Goal: Transaction & Acquisition: Obtain resource

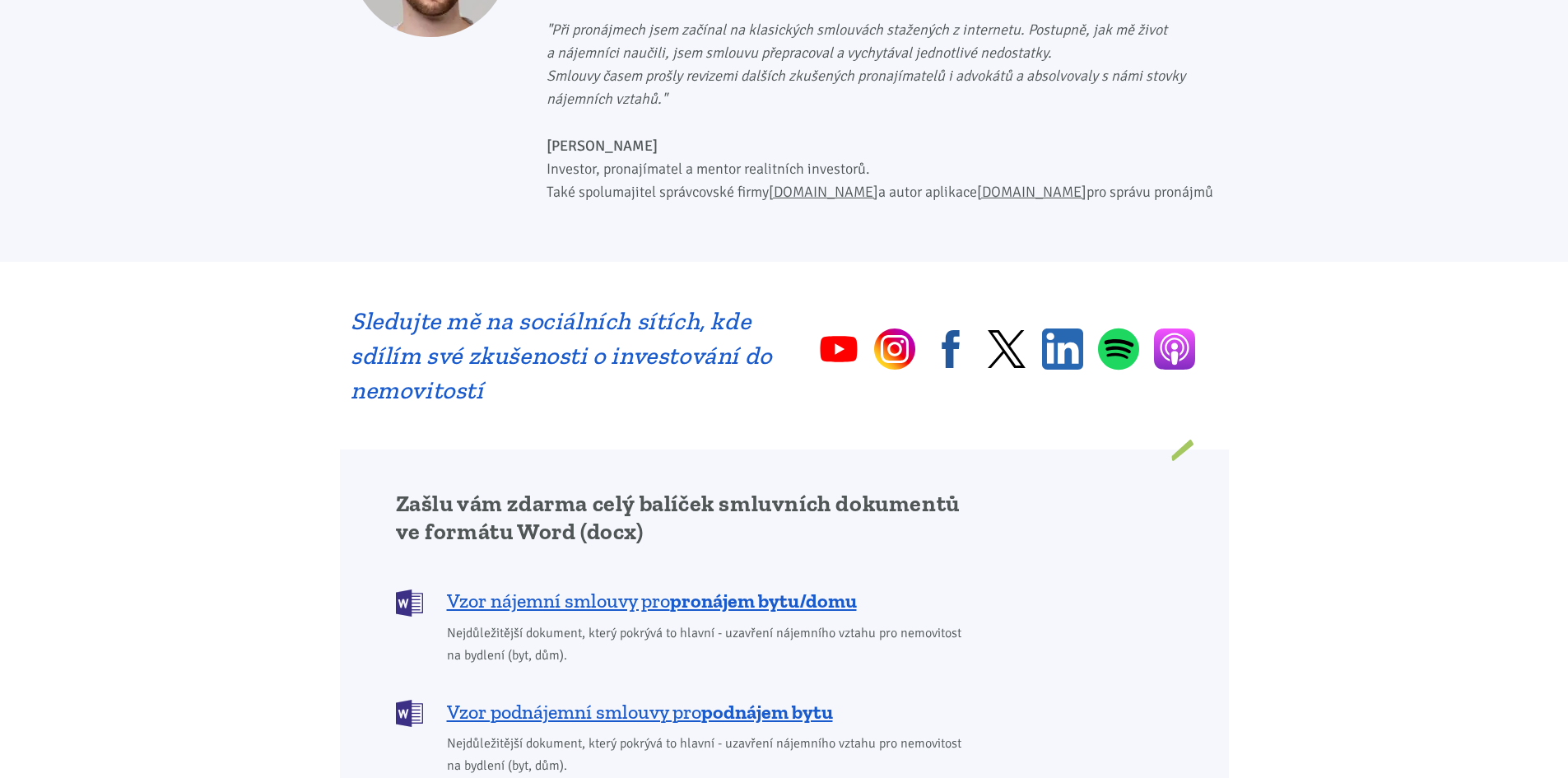
scroll to position [1234, 0]
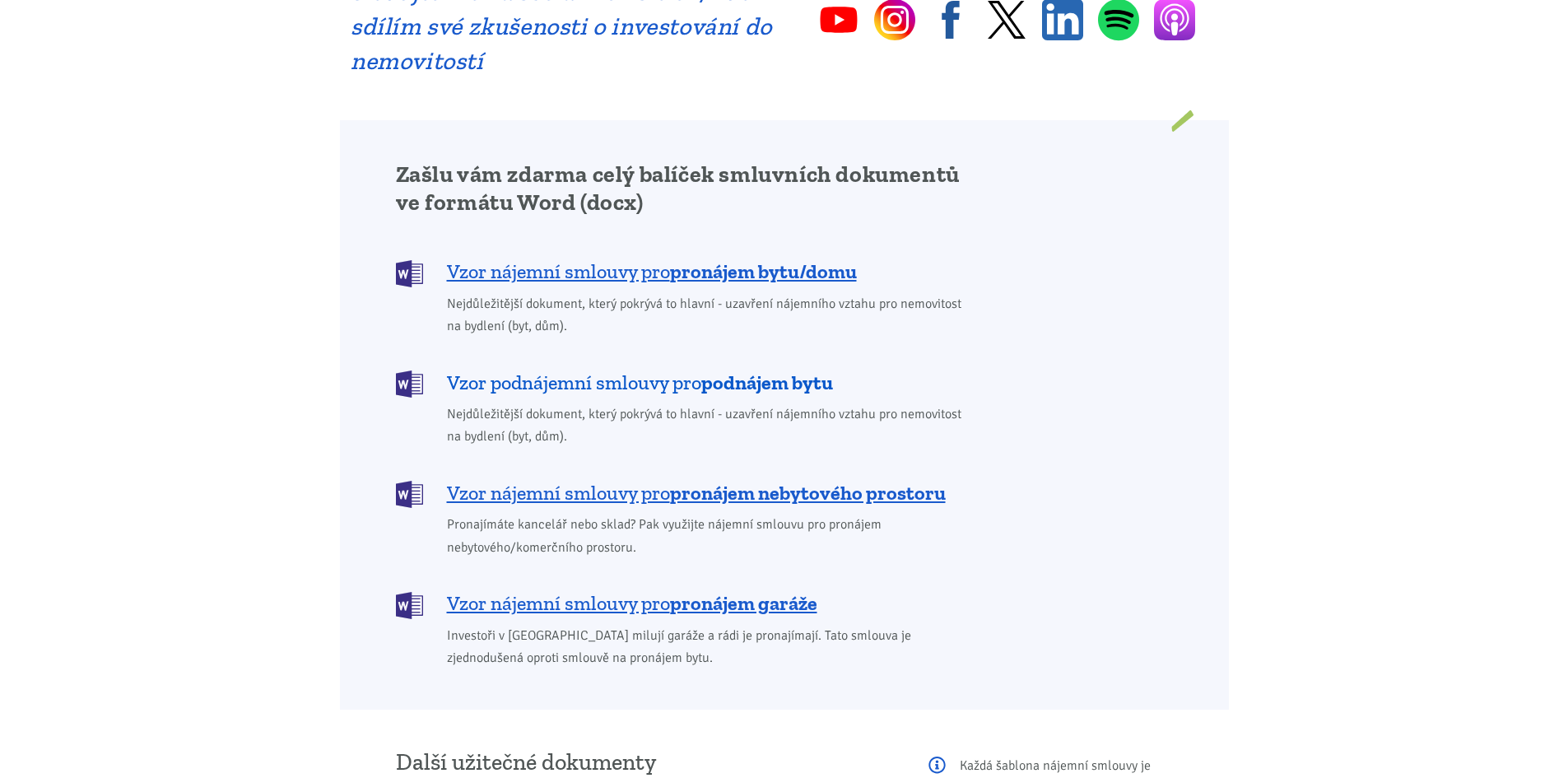
click at [741, 370] on b "podnájem bytu" at bounding box center [768, 382] width 132 height 24
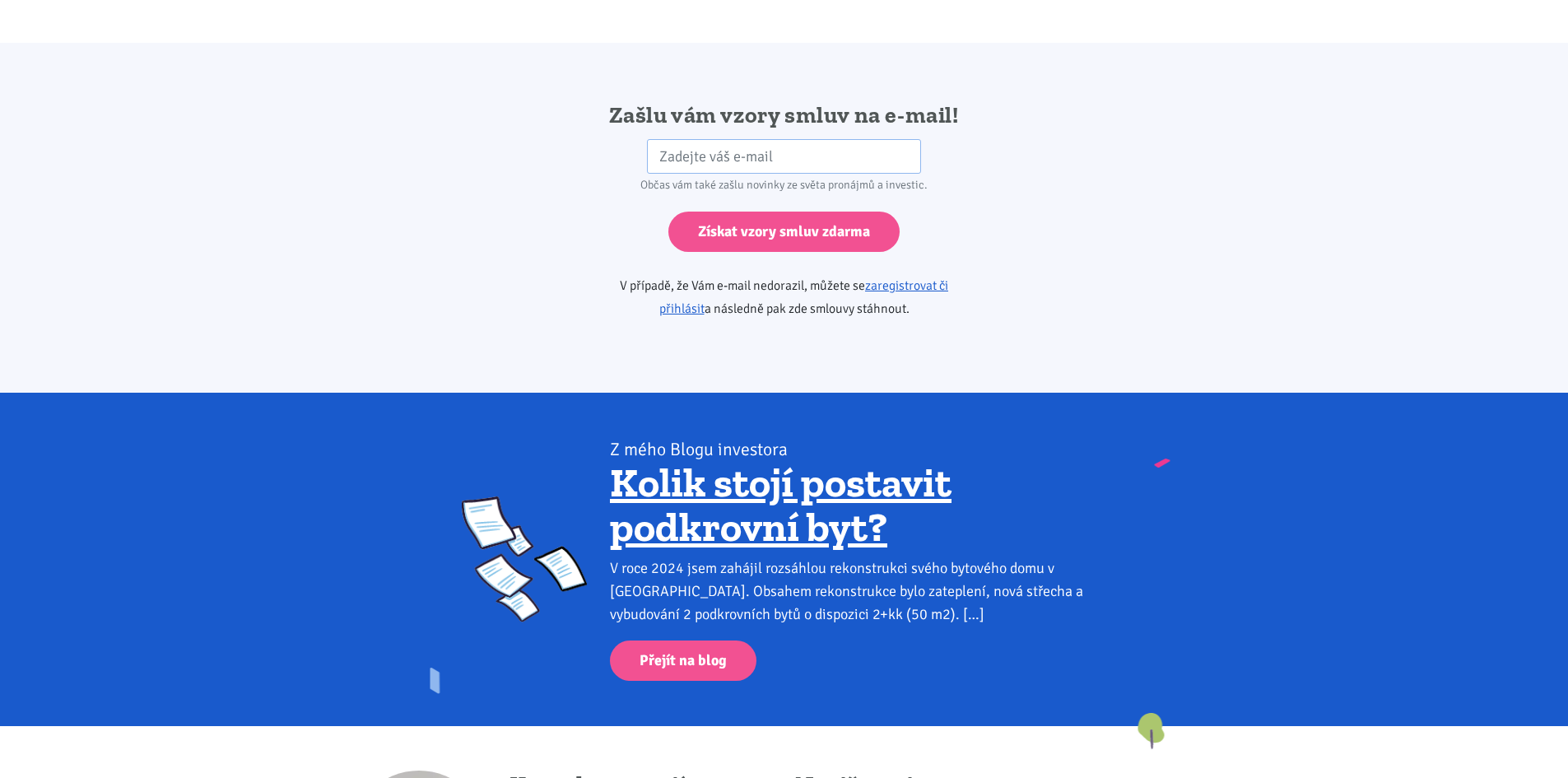
scroll to position [2749, 0]
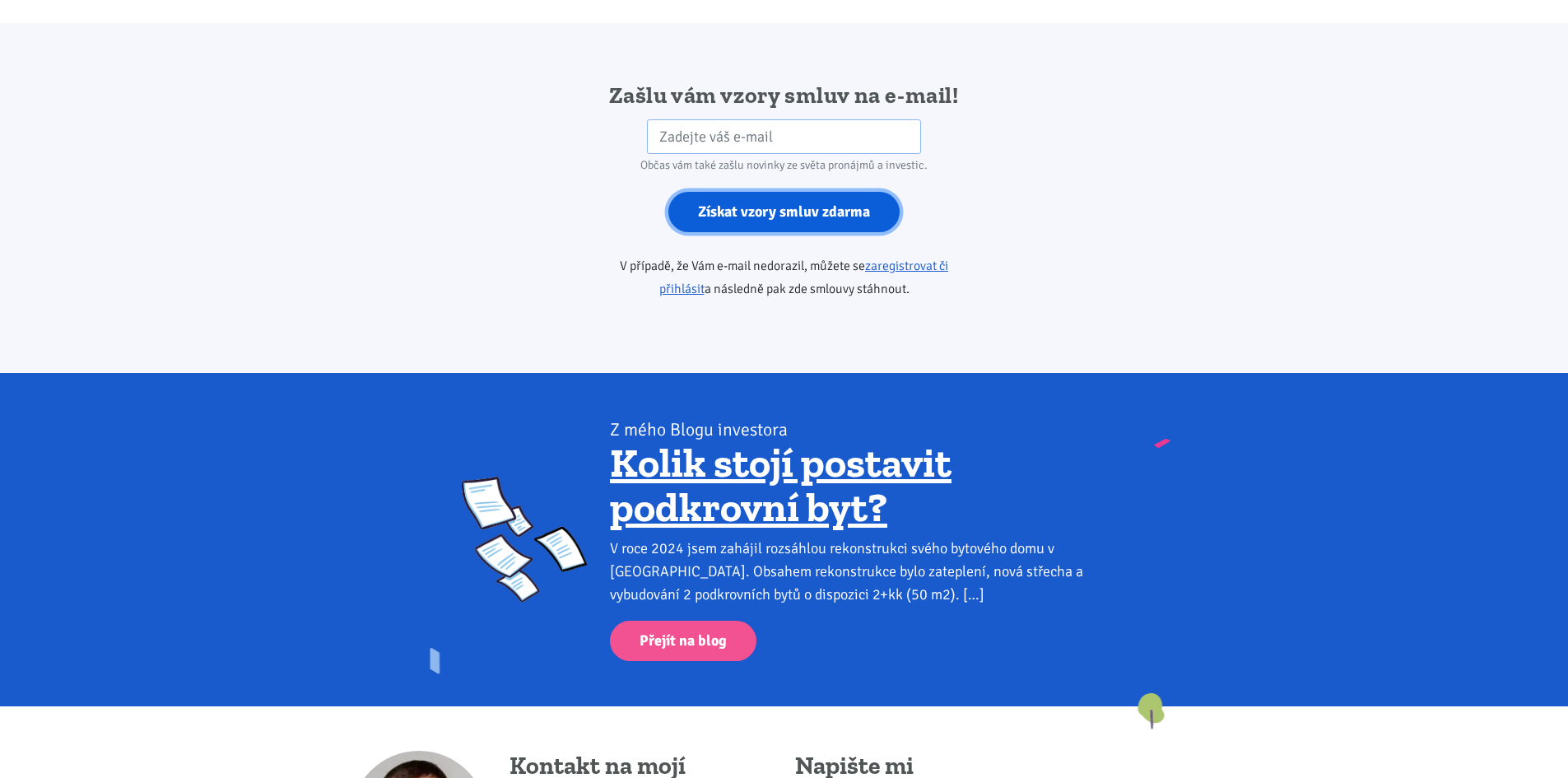
drag, startPoint x: 805, startPoint y: 183, endPoint x: 792, endPoint y: 190, distance: 14.8
click at [801, 192] on input "Získat vzory smluv zdarma" at bounding box center [784, 212] width 232 height 41
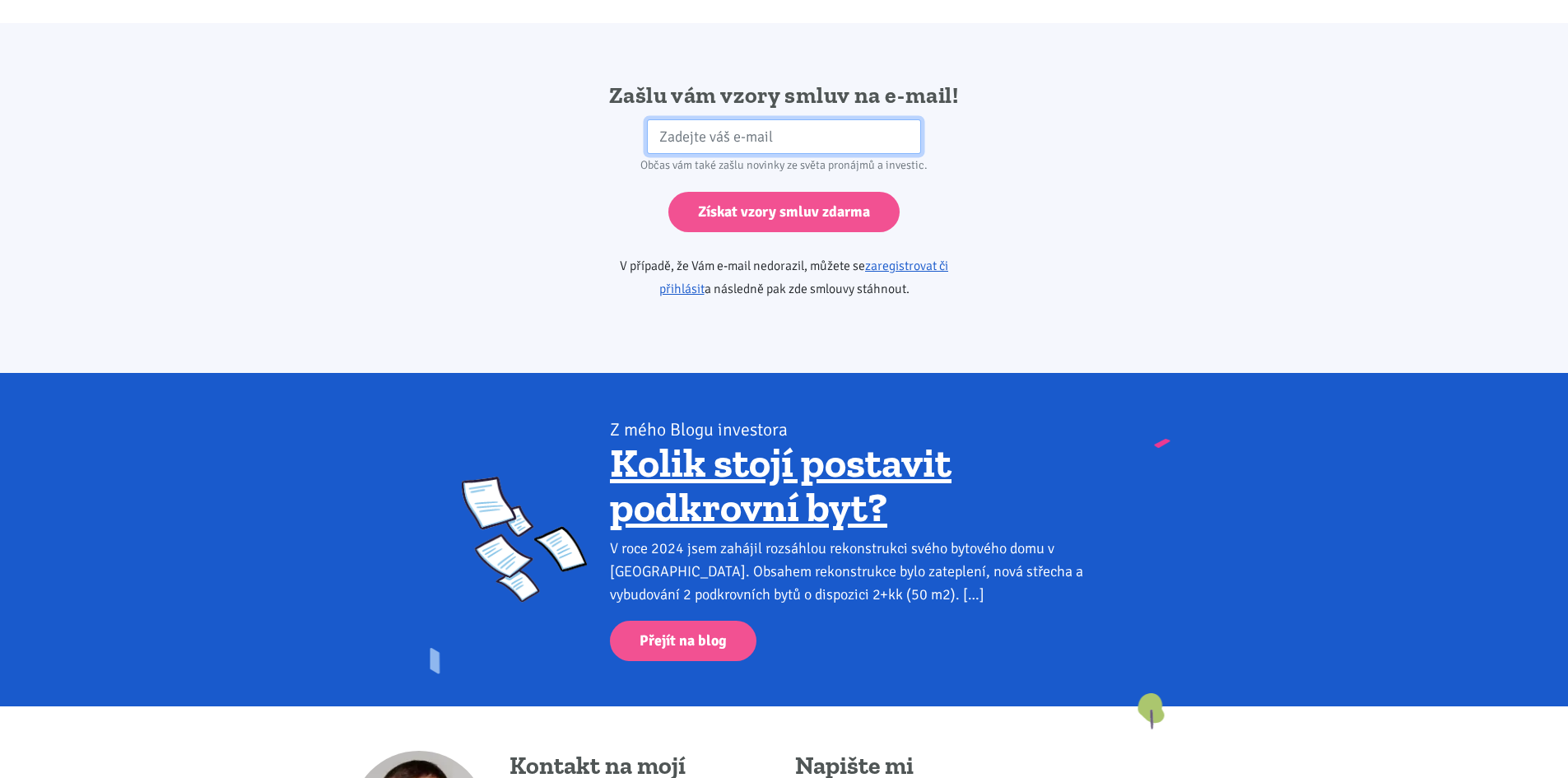
click at [678, 119] on input "email" at bounding box center [784, 137] width 274 height 36
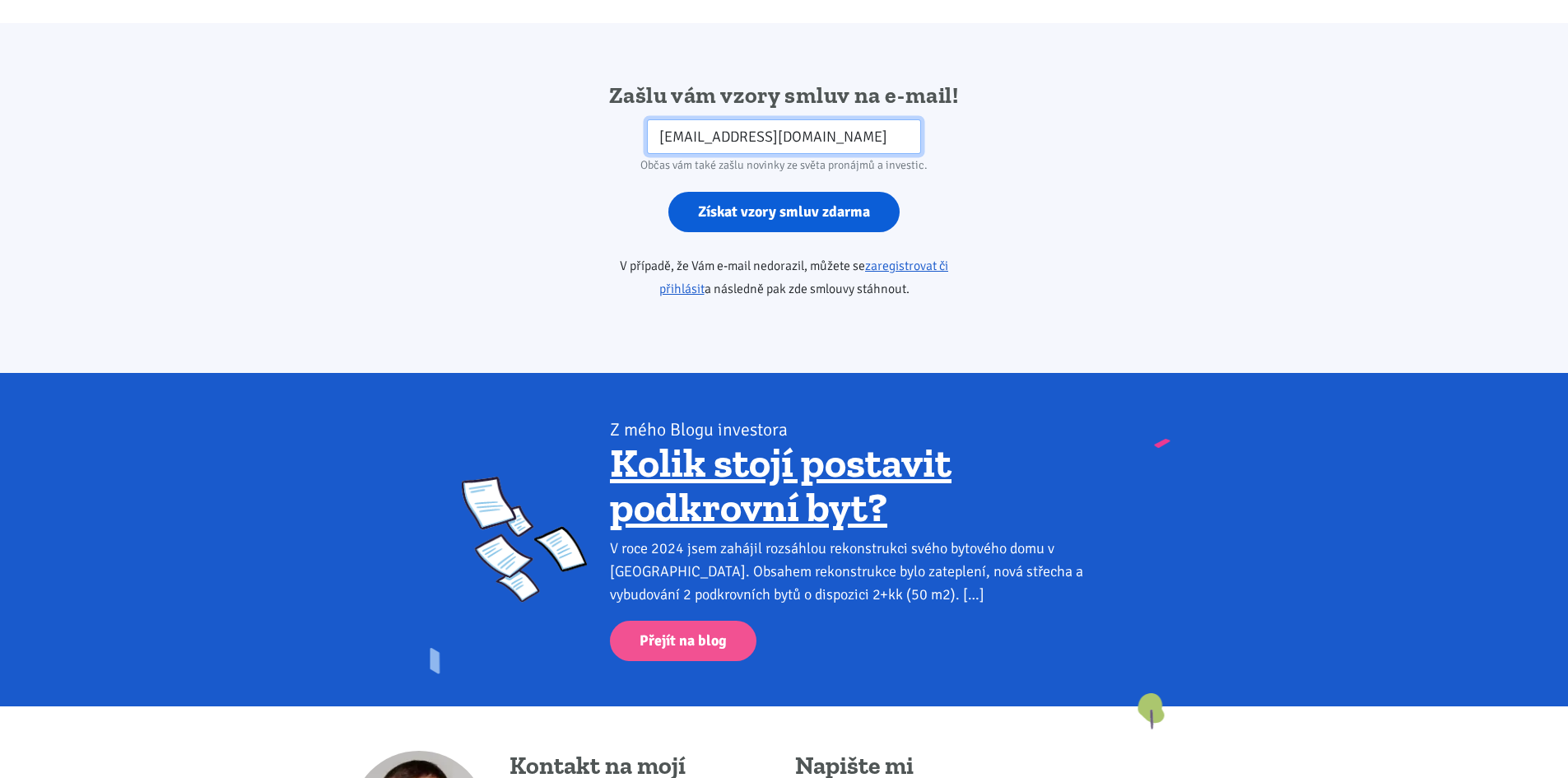
type input "jaba70@seznam.cz"
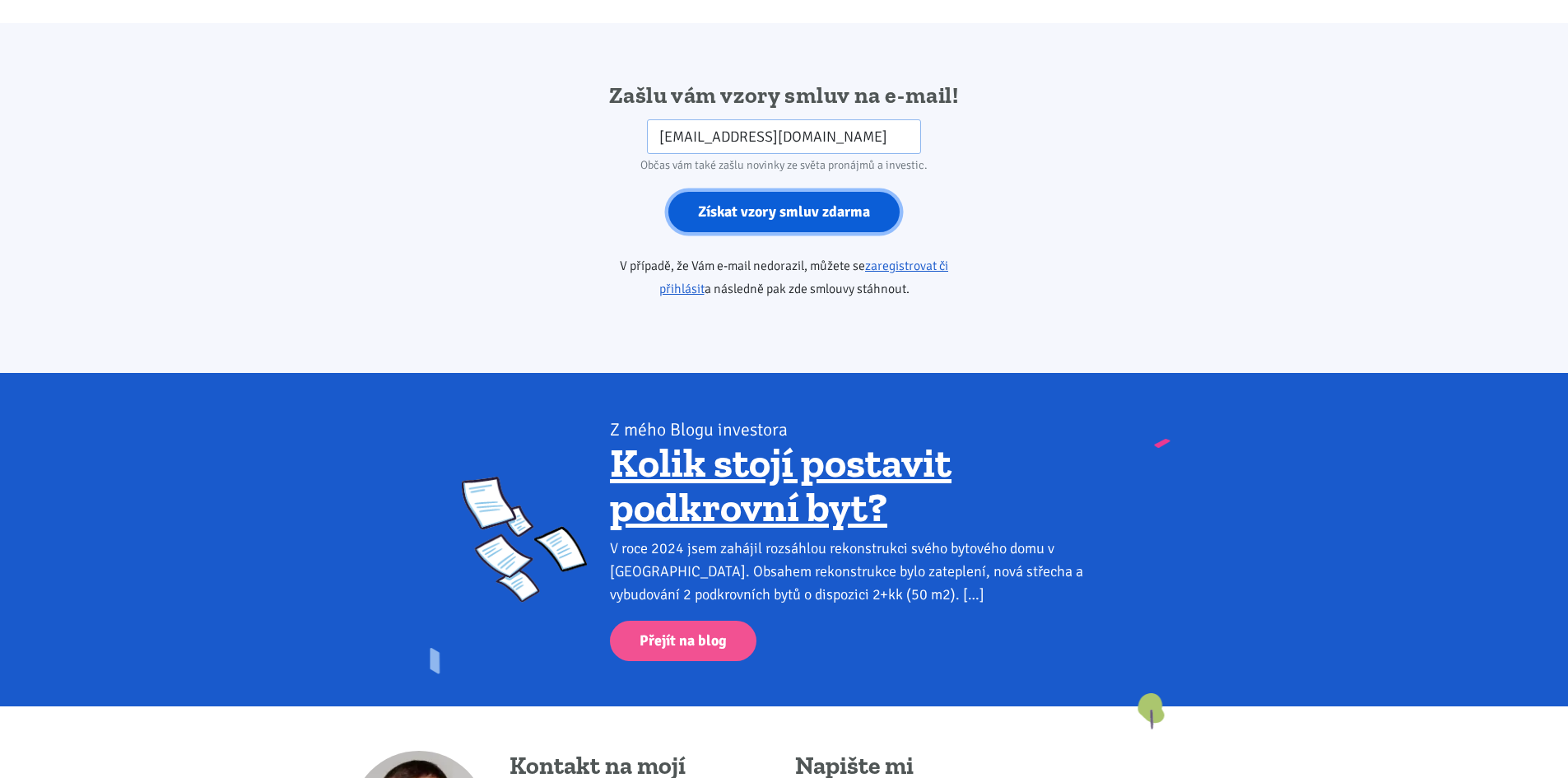
click at [837, 192] on input "Získat vzory smluv zdarma" at bounding box center [784, 212] width 232 height 41
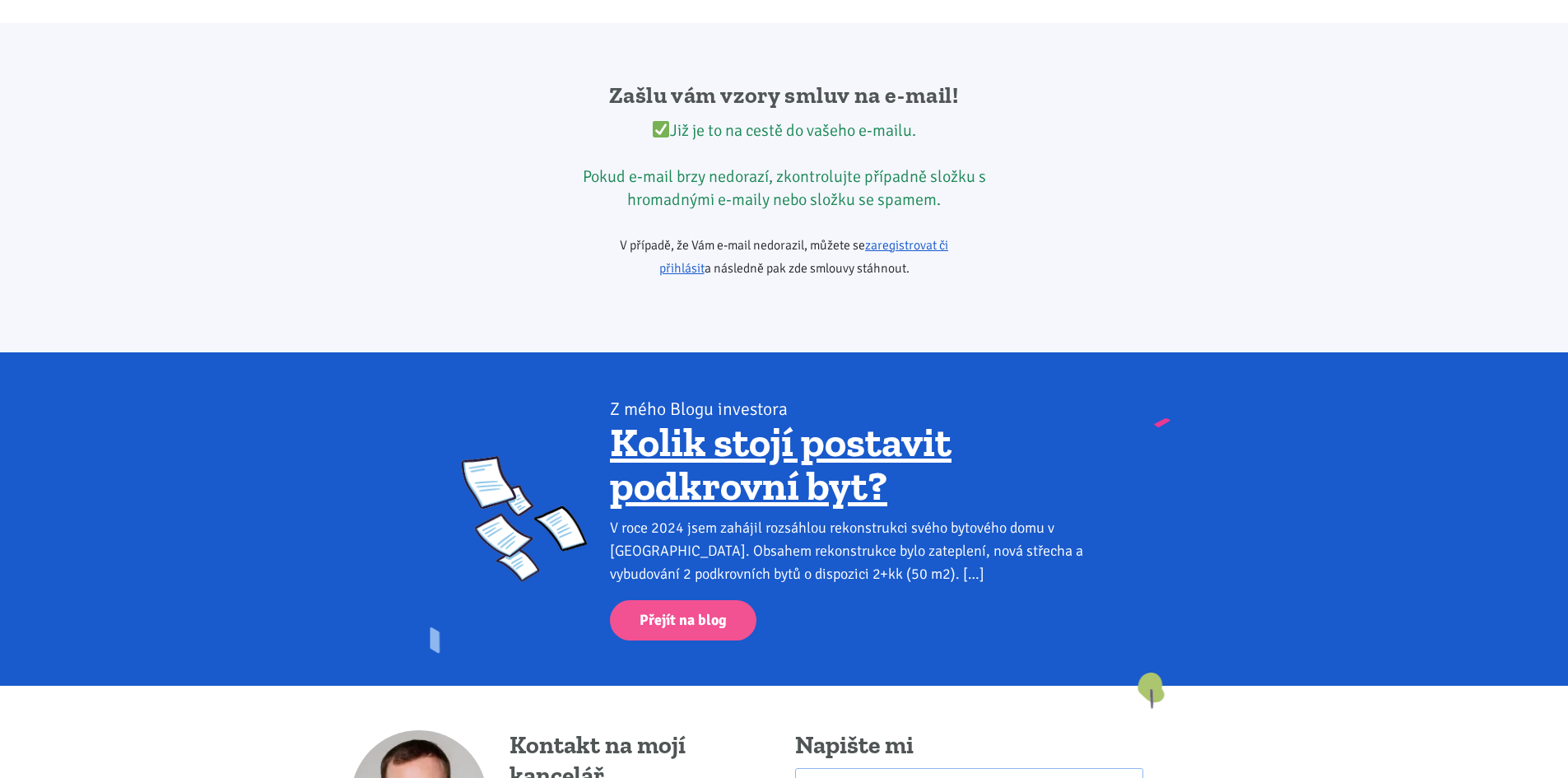
drag, startPoint x: 306, startPoint y: 0, endPoint x: 512, endPoint y: 216, distance: 298.5
click at [512, 217] on div "Zašlu vám vzory smluv na e-mail! Již je to na cestě do vašeho e-mailu. Pokud e-…" at bounding box center [784, 187] width 889 height 214
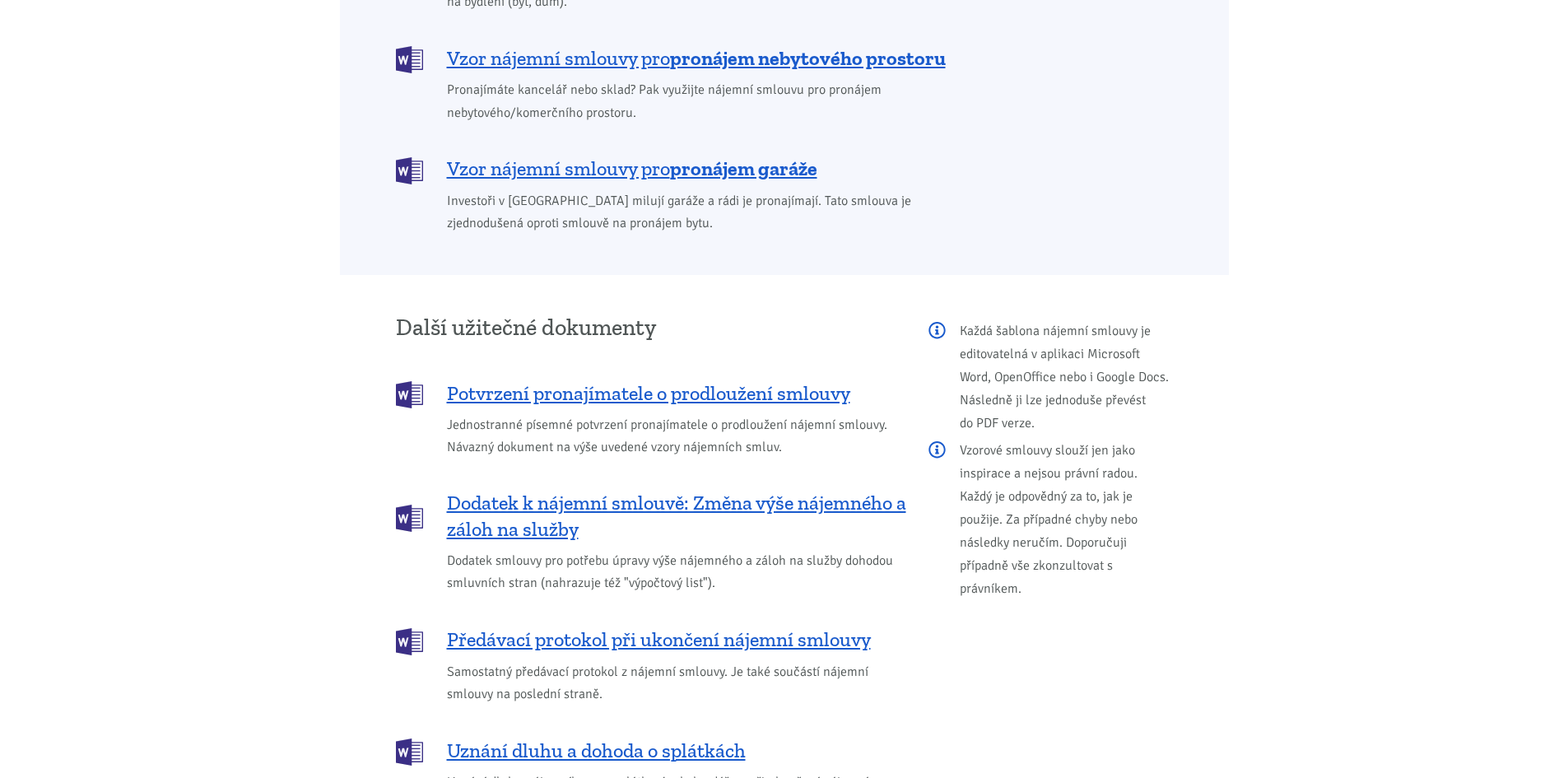
scroll to position [1678, 0]
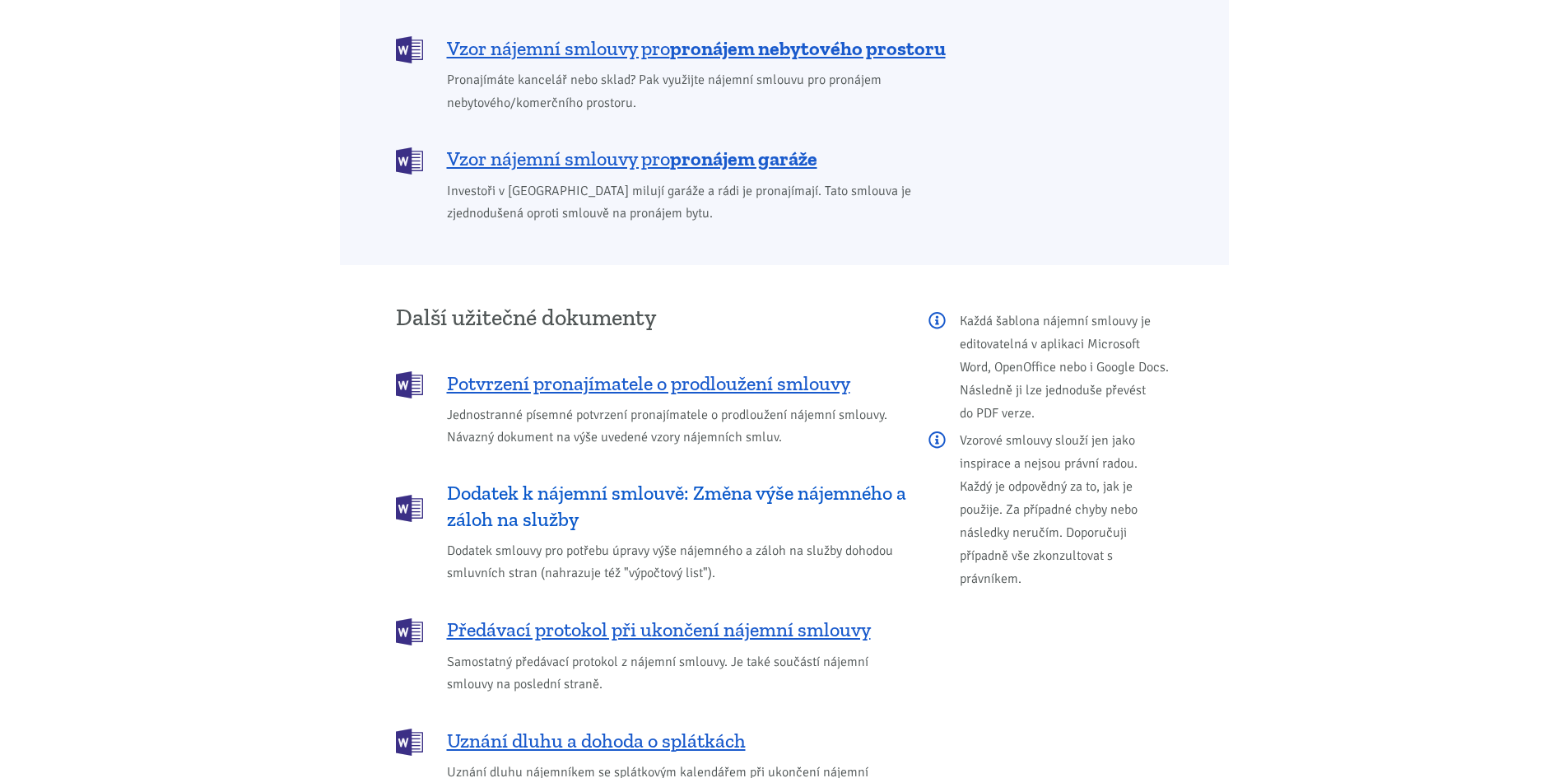
click at [601, 481] on span "Dodatek k nájemní smlouvě: Změna výše nájemného a záloh na služby" at bounding box center [676, 506] width 459 height 52
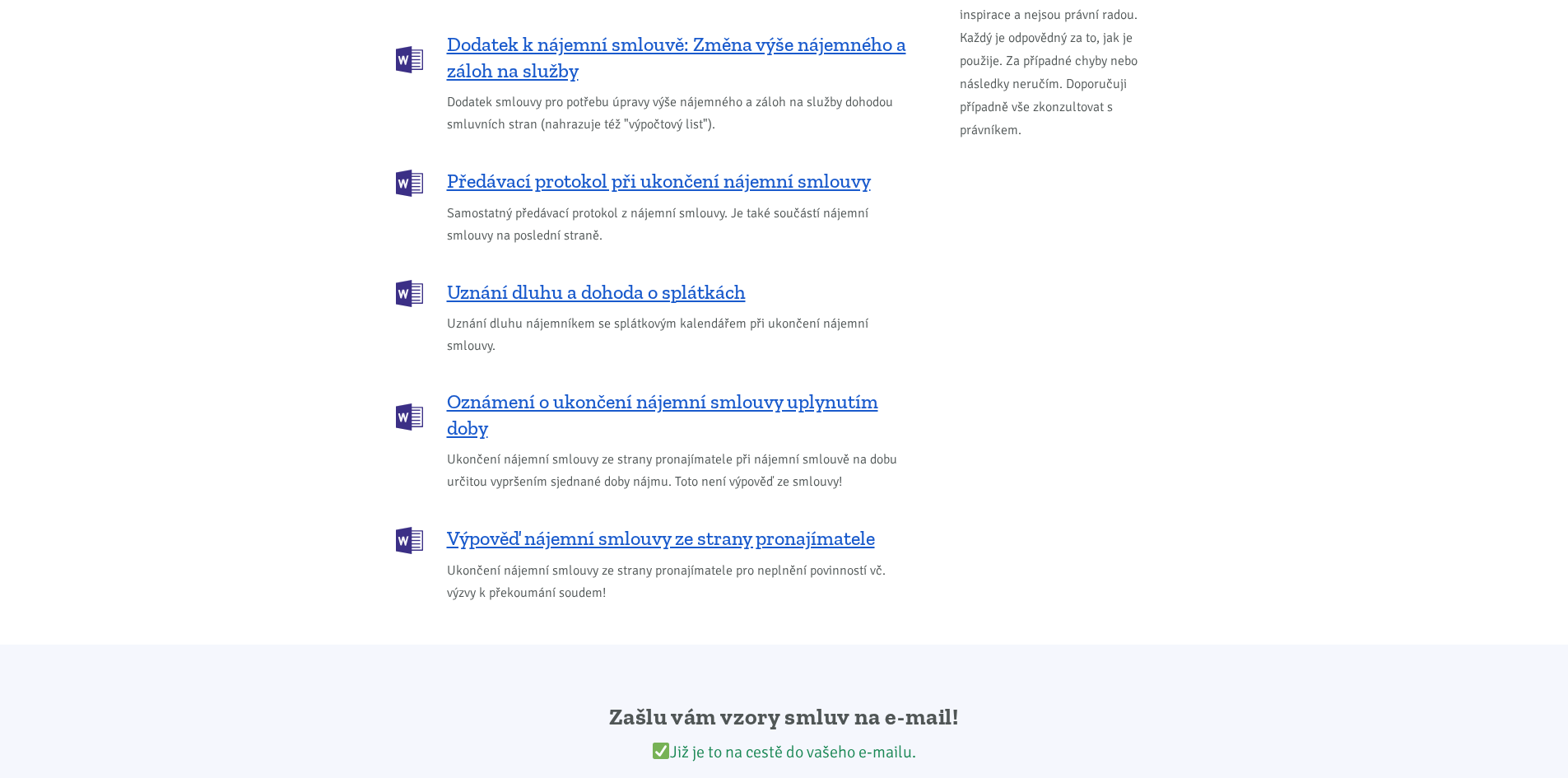
scroll to position [2090, 0]
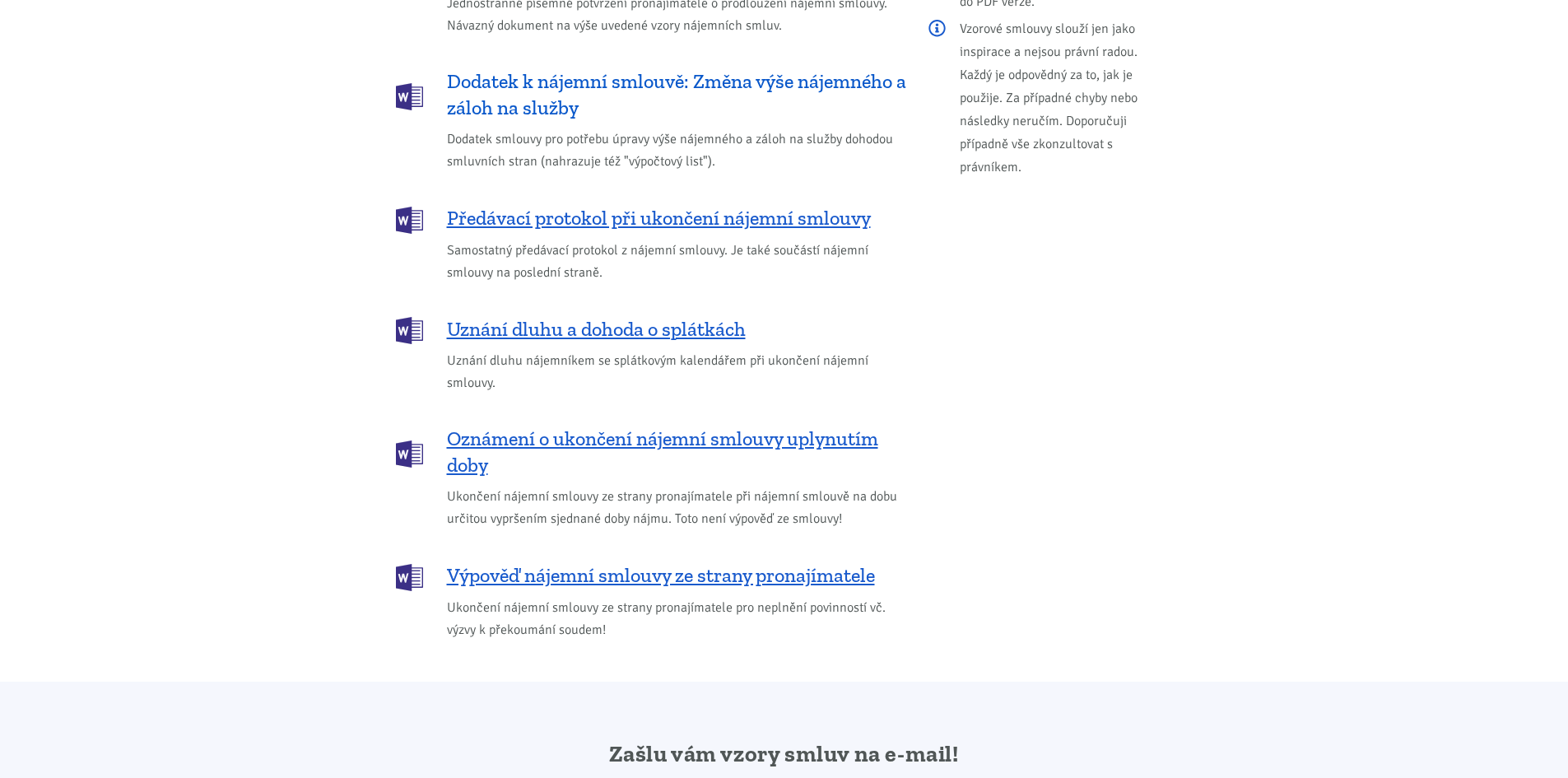
click at [627, 68] on span "Dodatek k nájemní smlouvě: Změna výše nájemného a záloh na služby" at bounding box center [676, 94] width 459 height 52
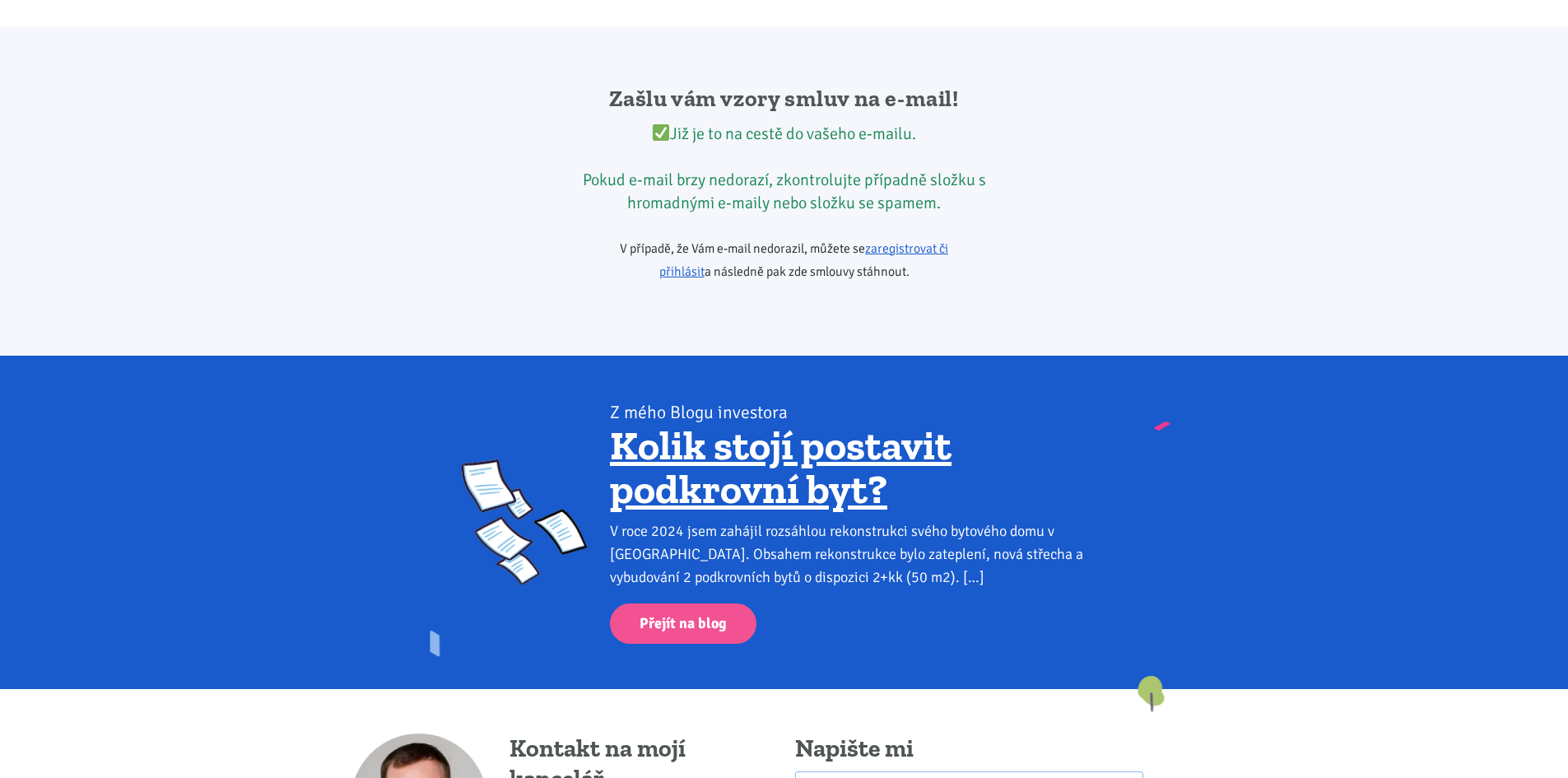
scroll to position [2749, 0]
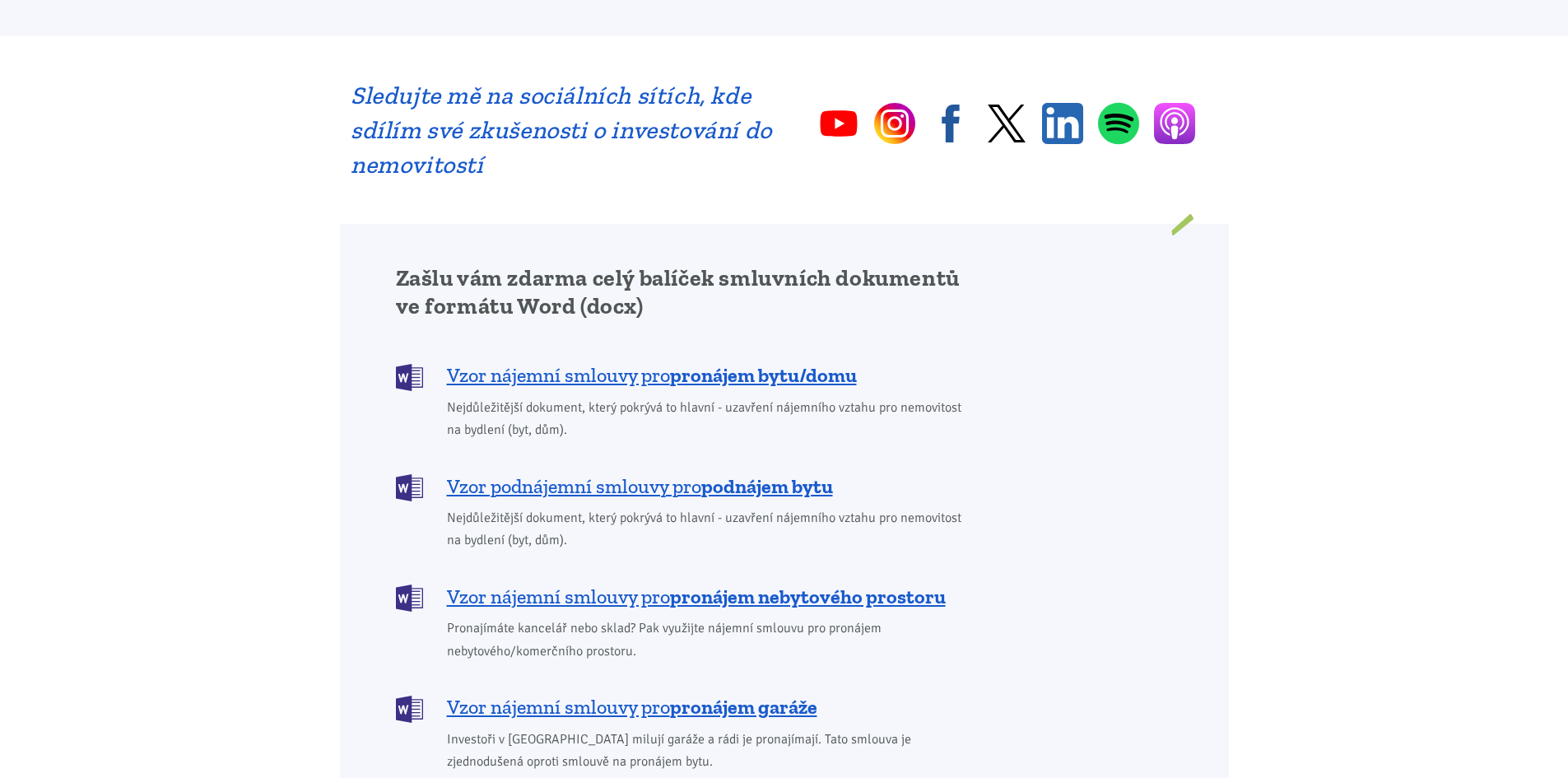
scroll to position [905, 0]
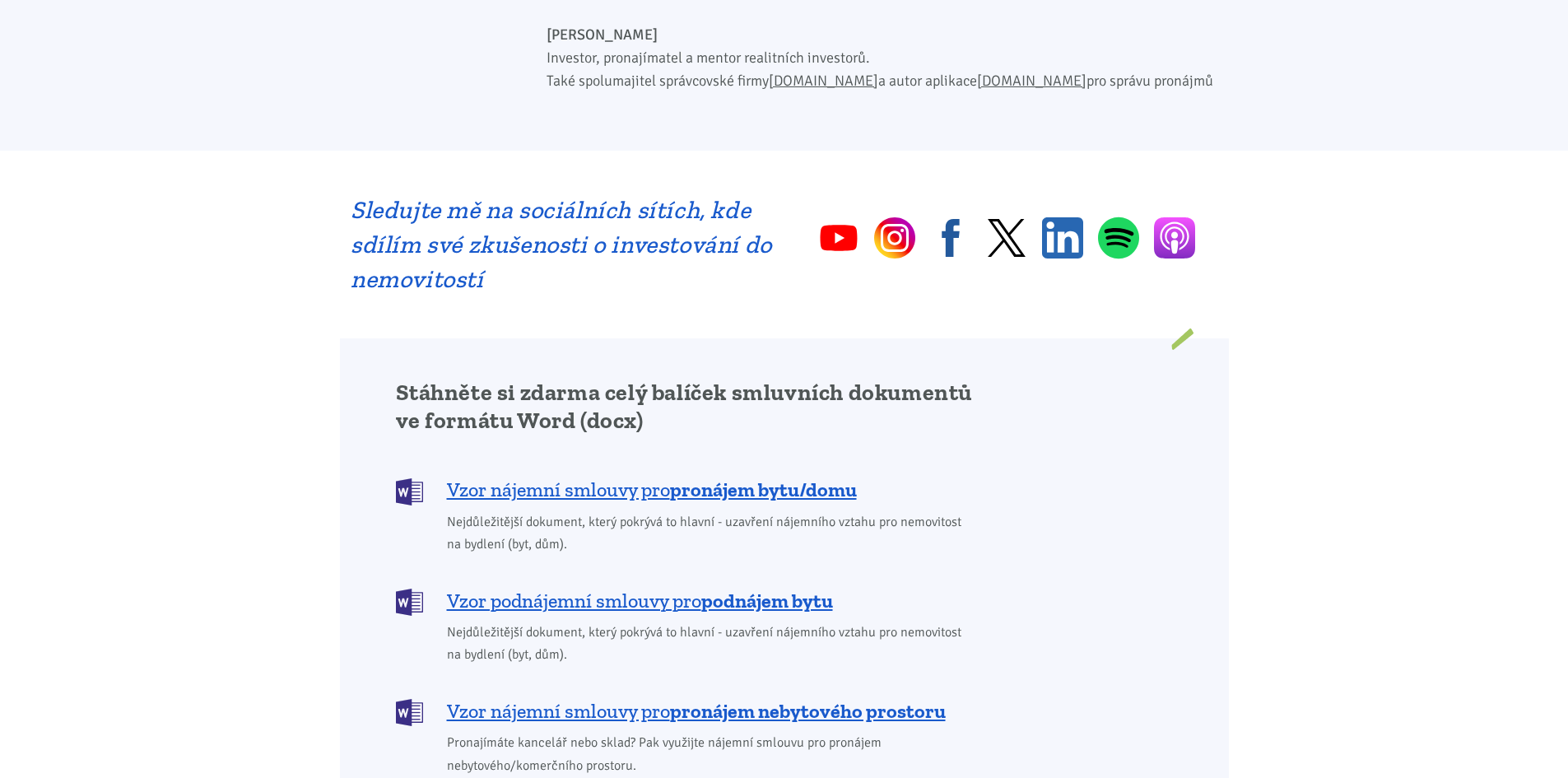
scroll to position [1152, 0]
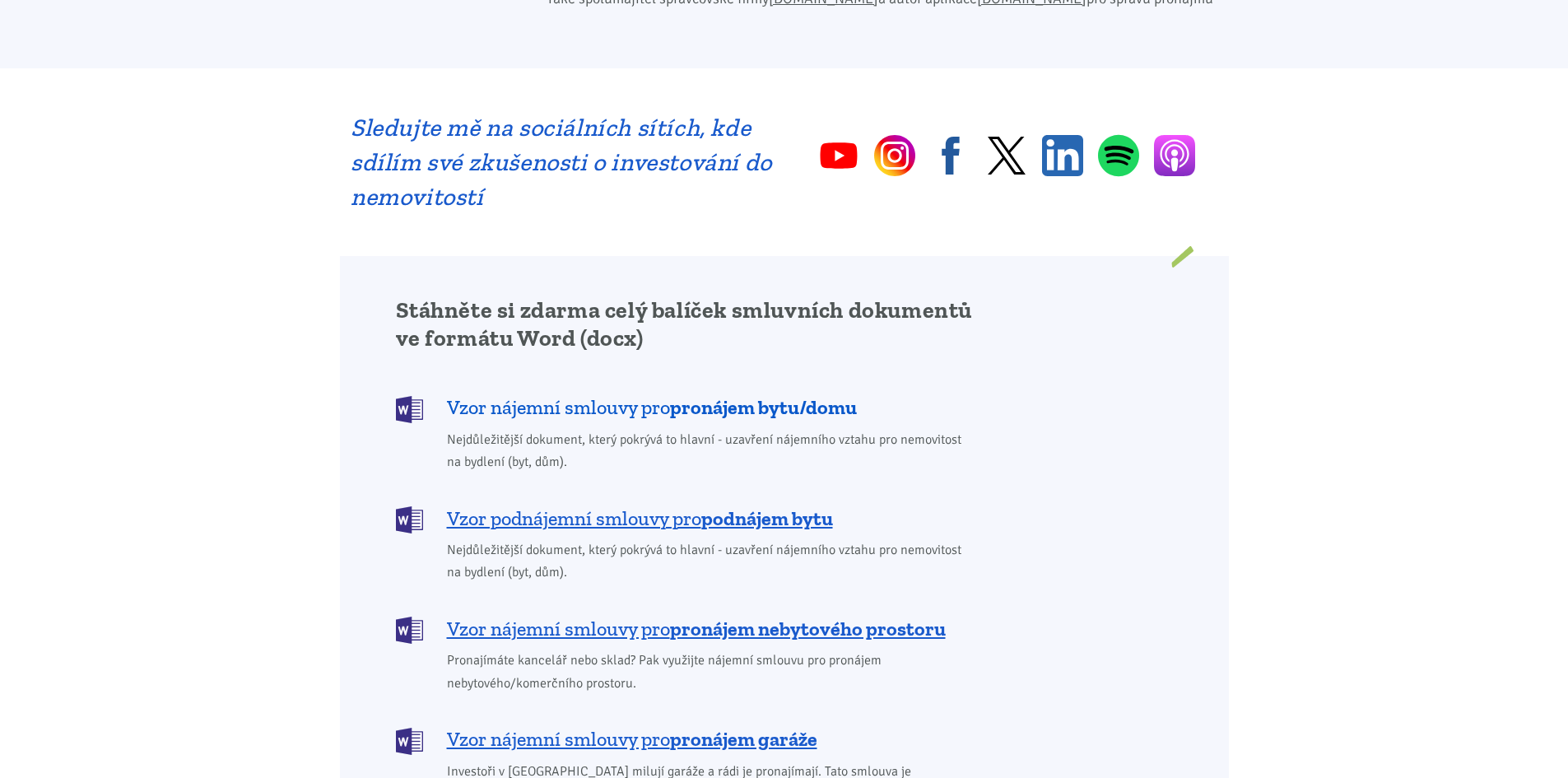
click at [669, 394] on span "Vzor nájemní smlouvy pro pronájem bytu/domu" at bounding box center [651, 407] width 410 height 26
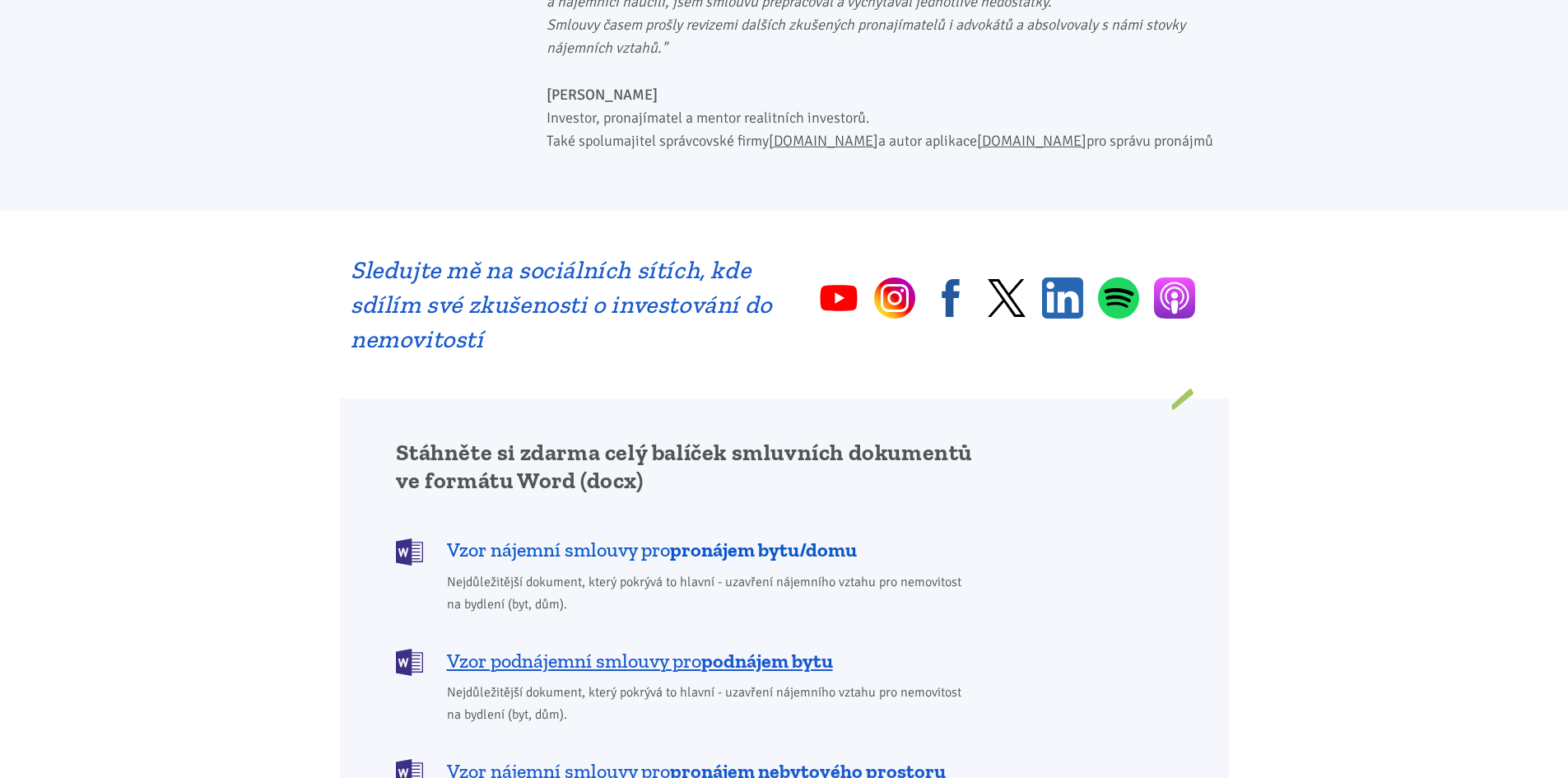
scroll to position [1234, 0]
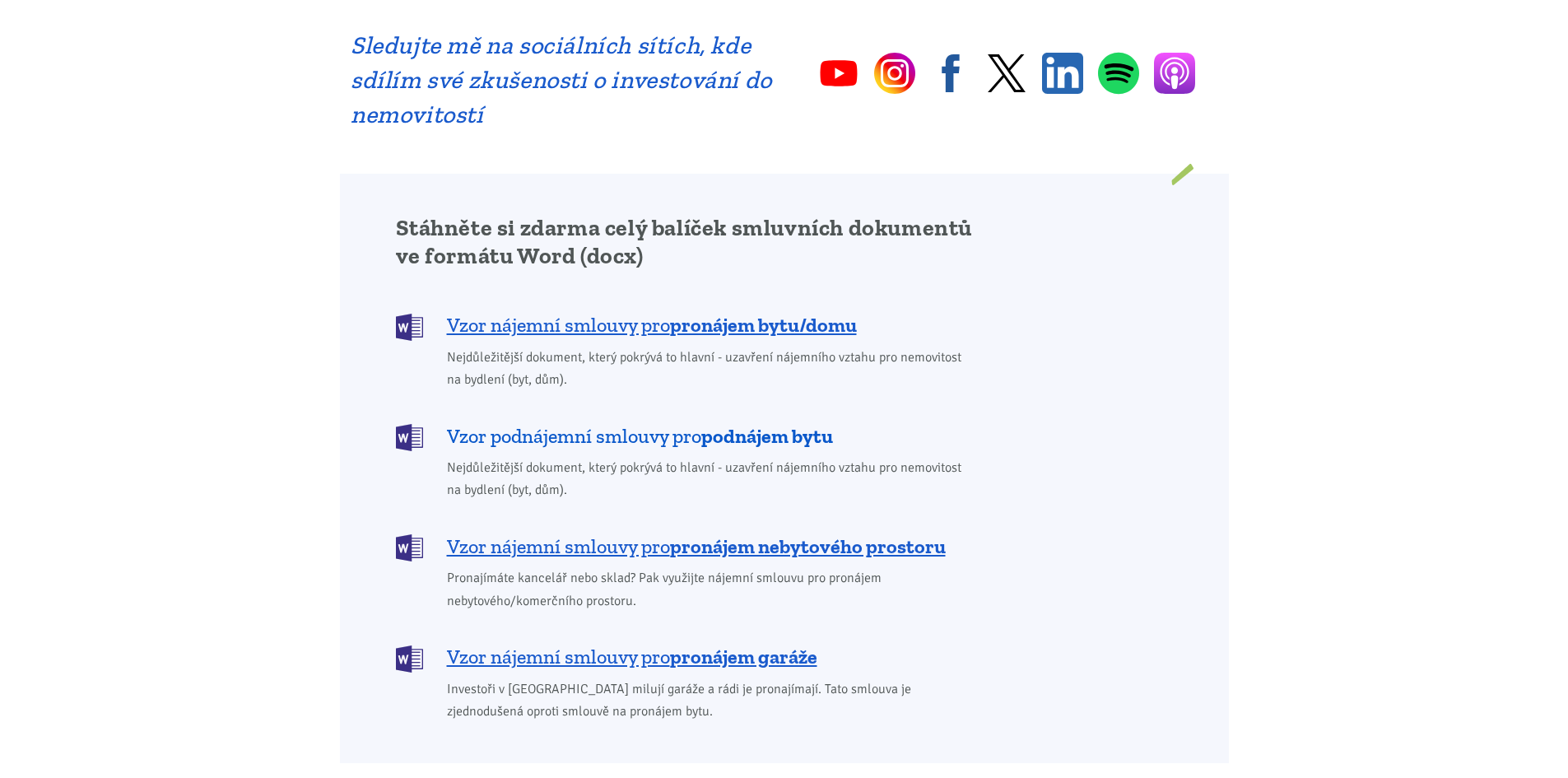
click at [751, 423] on b "podnájem bytu" at bounding box center [768, 435] width 132 height 24
